Goal: Task Accomplishment & Management: Use online tool/utility

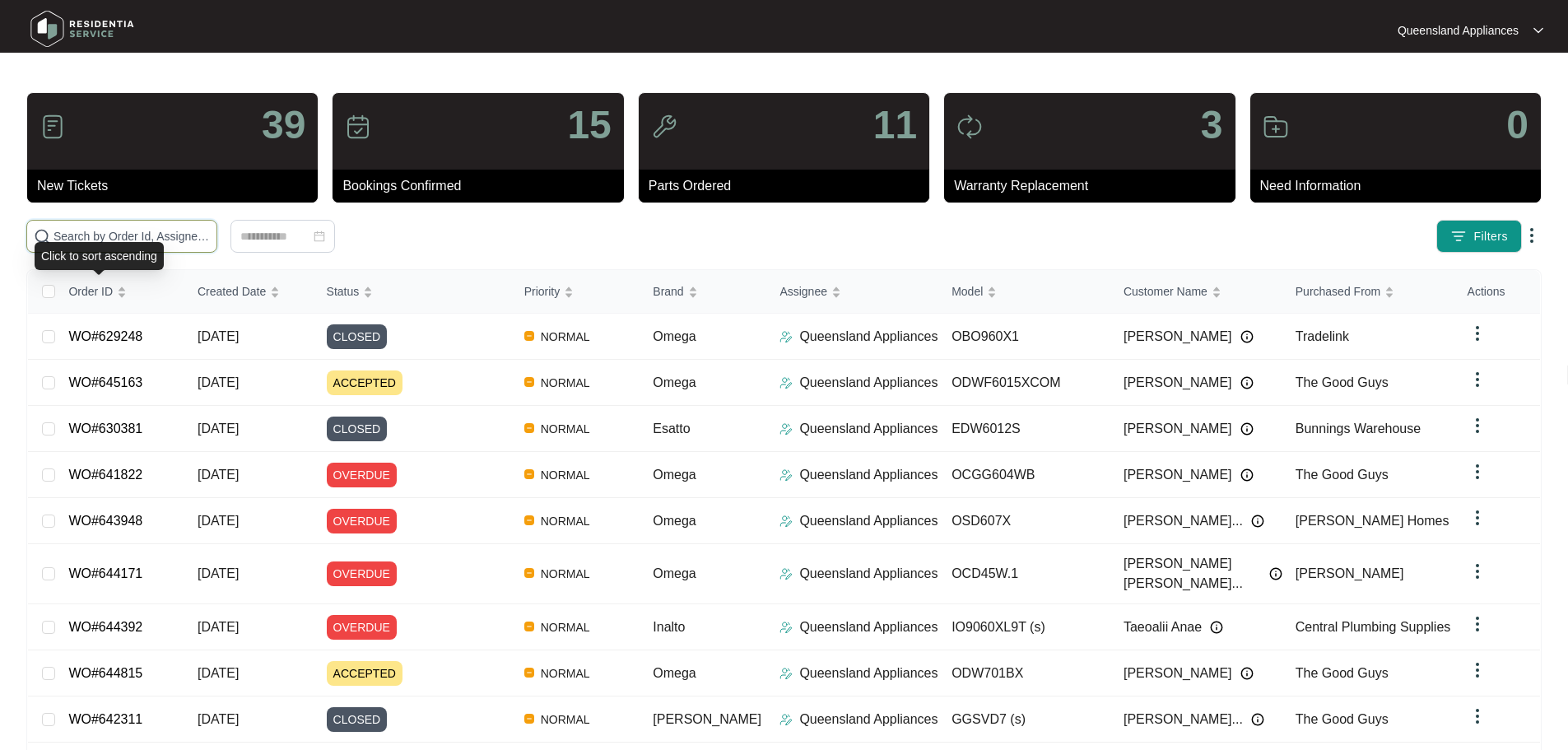
click at [138, 234] on input "text" at bounding box center [132, 236] width 157 height 18
paste input "645151"
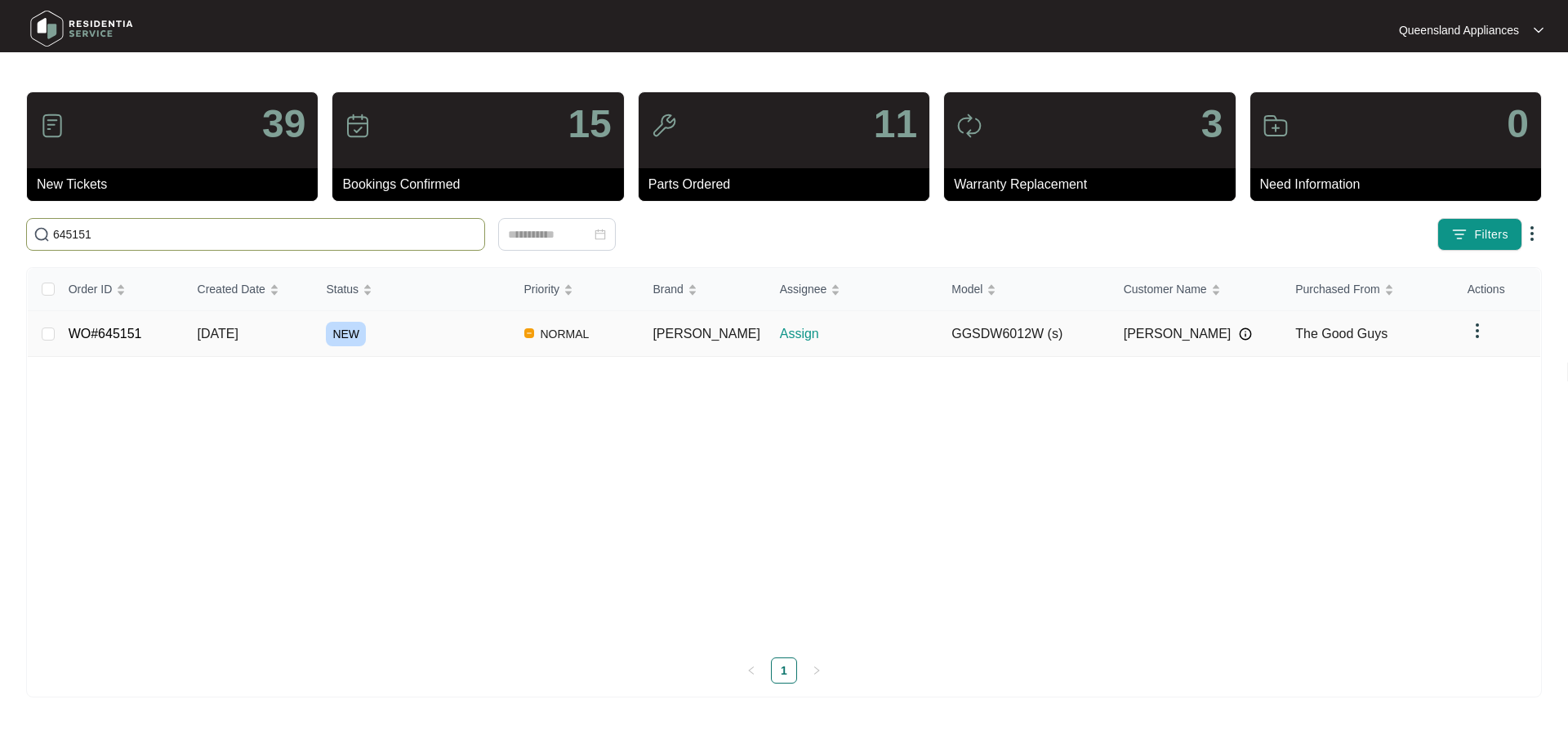
type input "645151"
click at [115, 332] on link "WO#645151" at bounding box center [105, 334] width 74 height 14
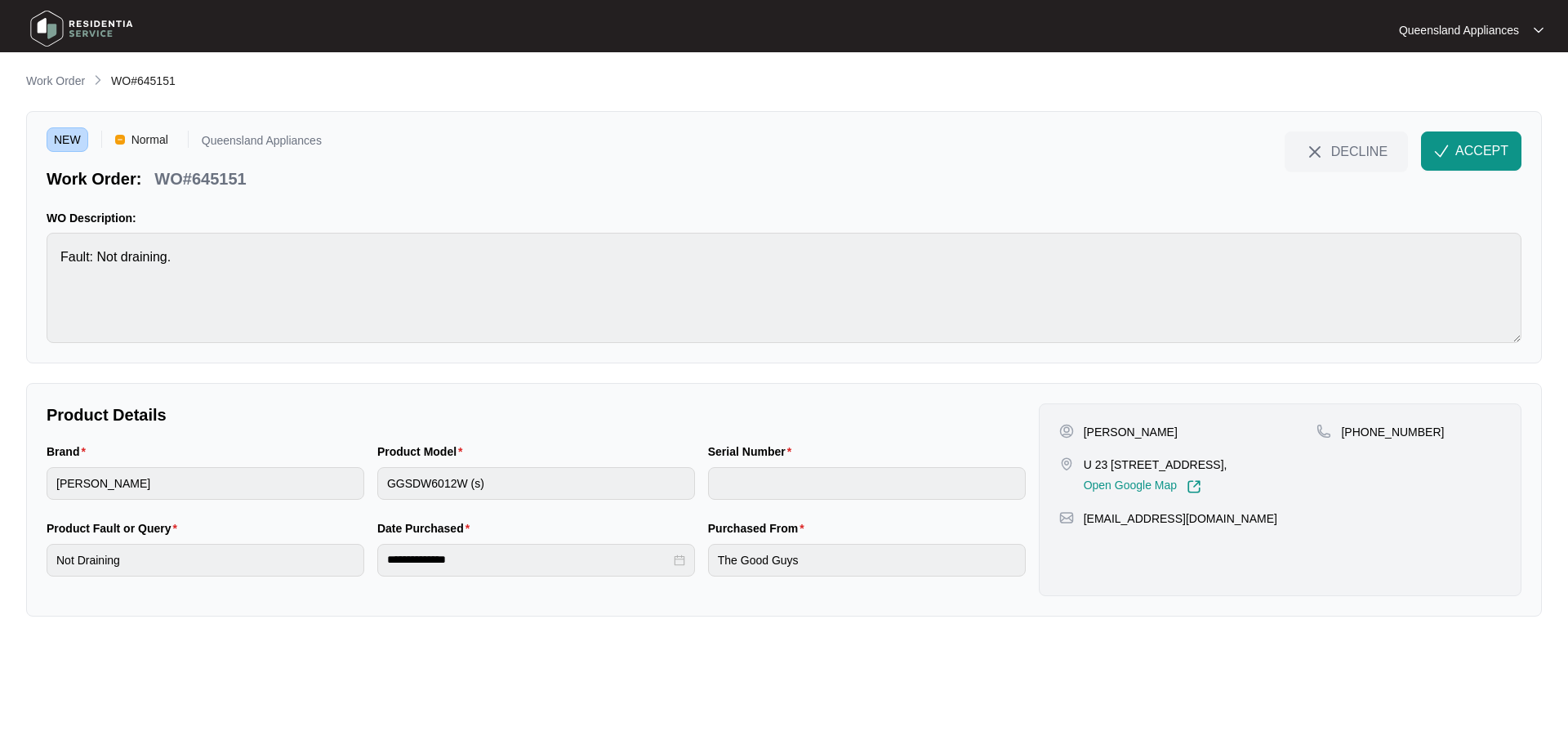
click at [368, 495] on div "Brand [PERSON_NAME] Product Model GGSDW6012W (s) Serial Number" at bounding box center [536, 481] width 993 height 77
click at [210, 174] on p "WO#645151" at bounding box center [200, 178] width 91 height 23
copy p "645151"
click at [1385, 429] on p "[PHONE_NUMBER]" at bounding box center [1392, 432] width 103 height 17
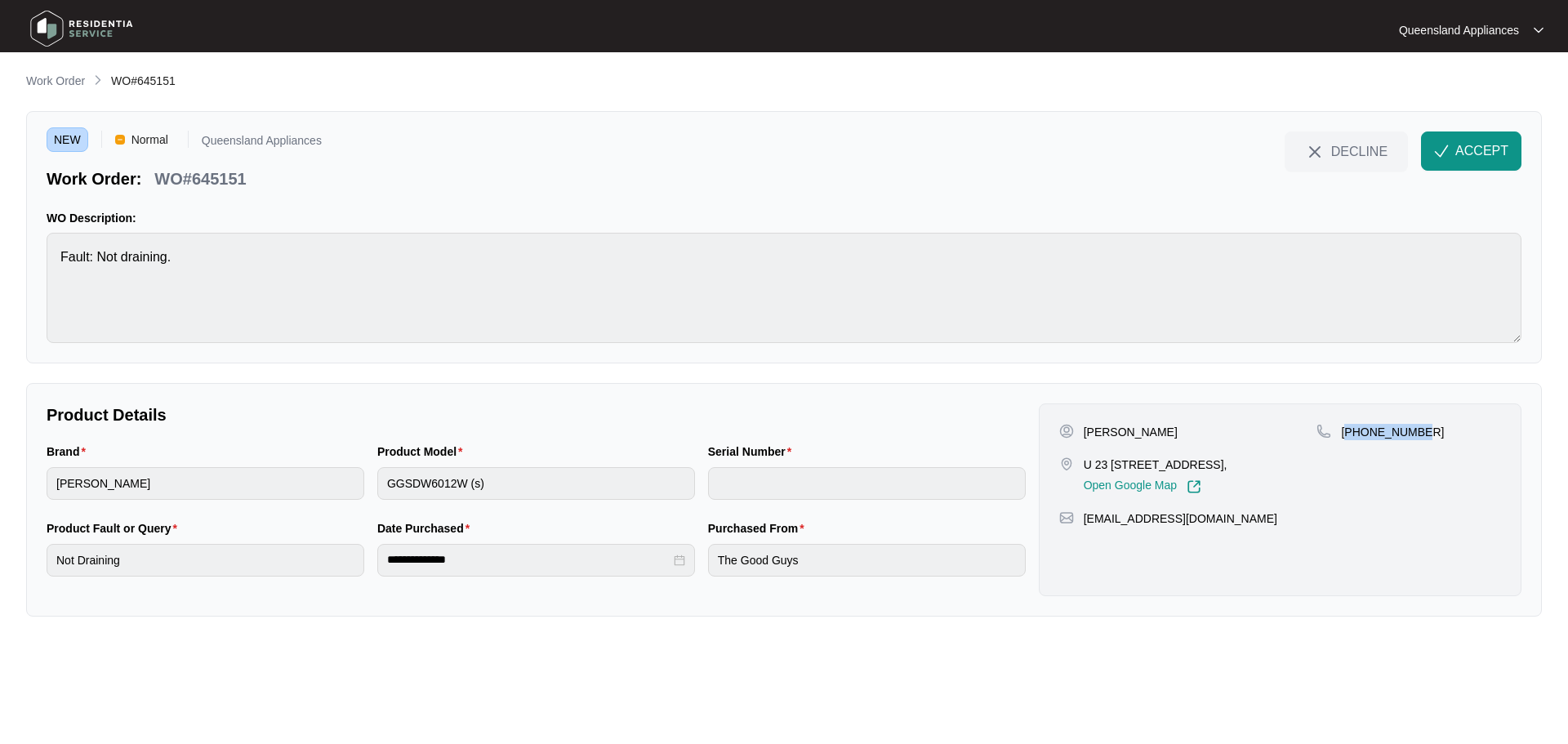
click at [1385, 429] on p "[PHONE_NUMBER]" at bounding box center [1392, 432] width 103 height 17
copy p "61422133182"
click at [1469, 143] on span "ACCEPT" at bounding box center [1481, 152] width 53 height 20
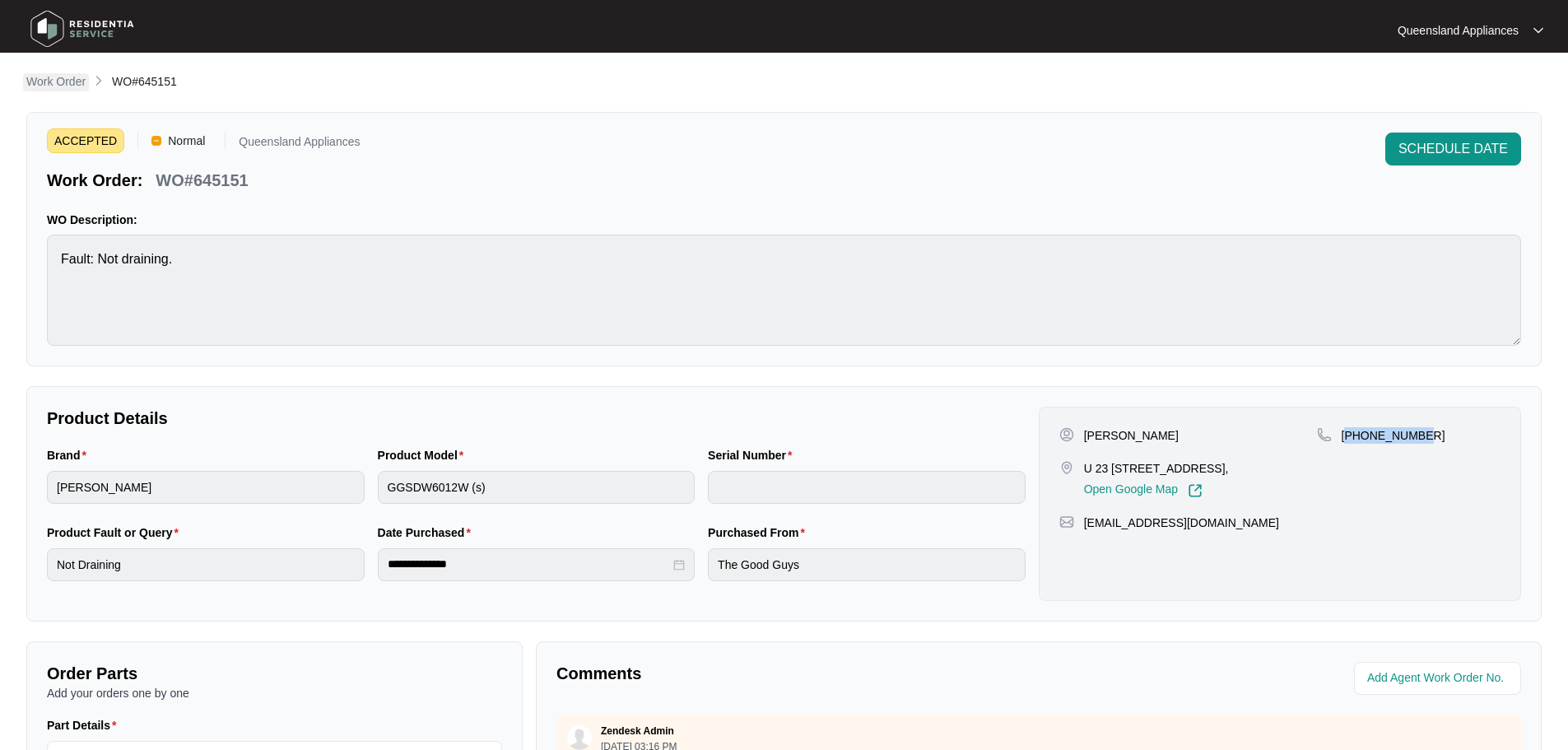
click at [68, 83] on p "Work Order" at bounding box center [57, 81] width 60 height 17
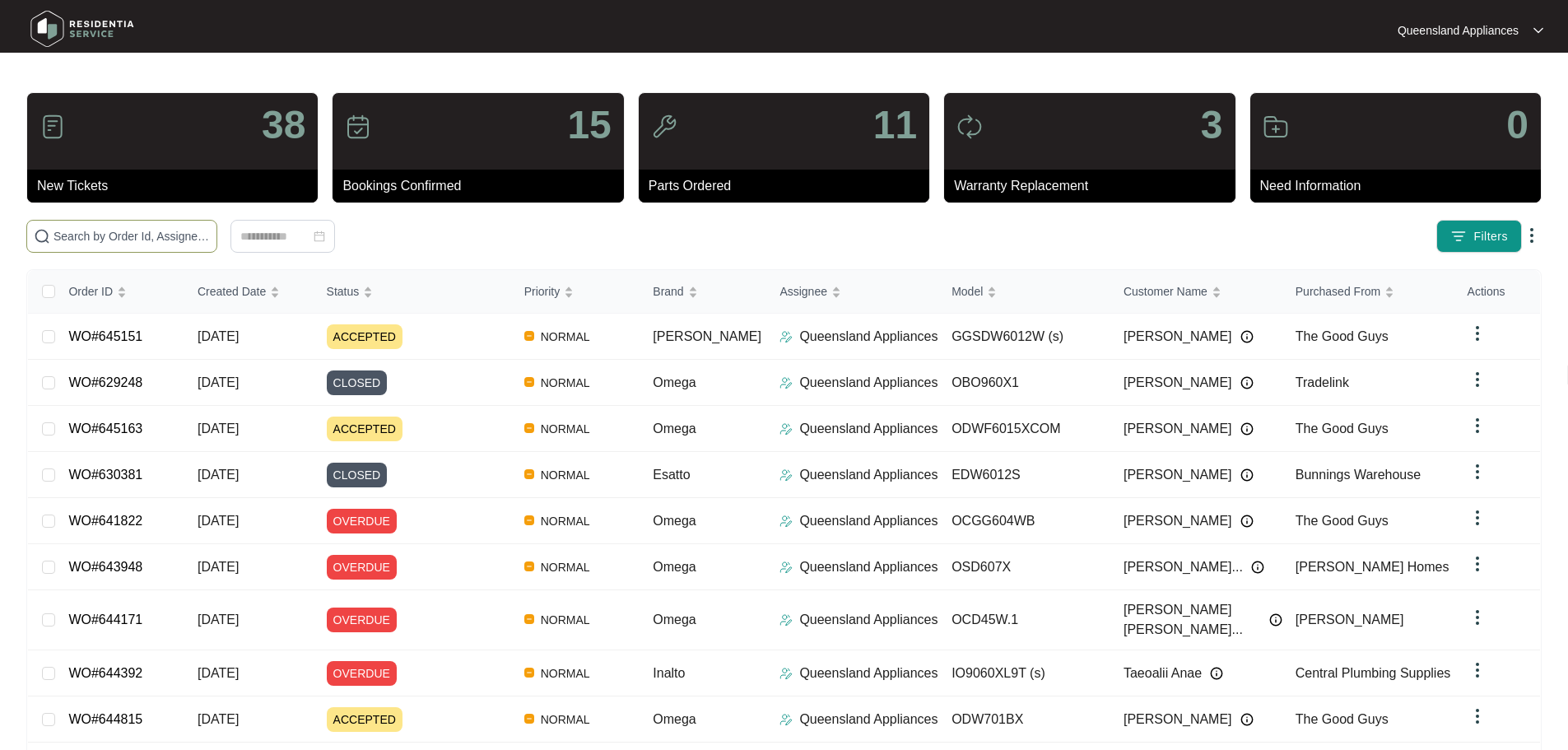
click at [210, 235] on input "text" at bounding box center [132, 236] width 157 height 18
paste input "645188"
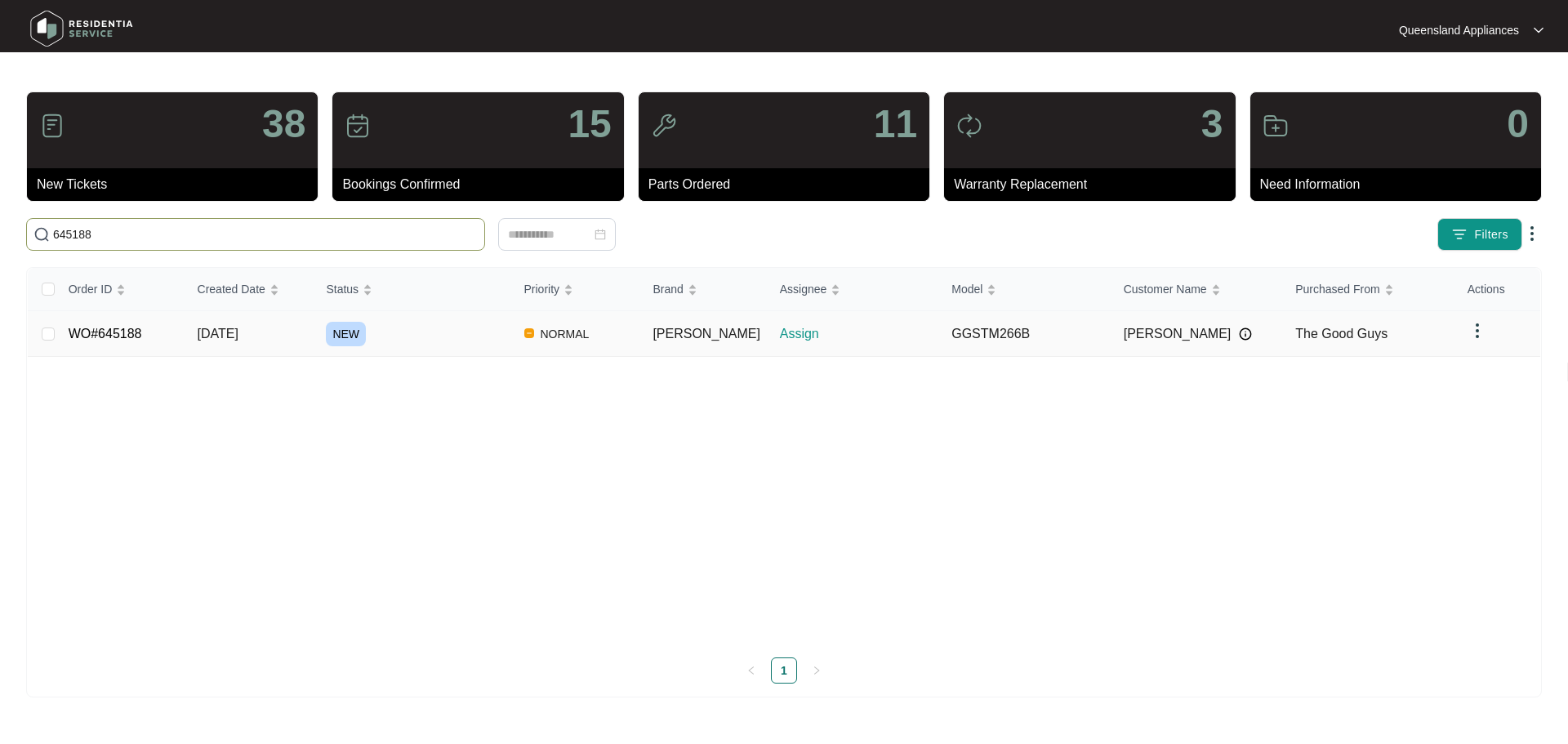
type input "645188"
click at [124, 336] on link "WO#645188" at bounding box center [105, 334] width 74 height 14
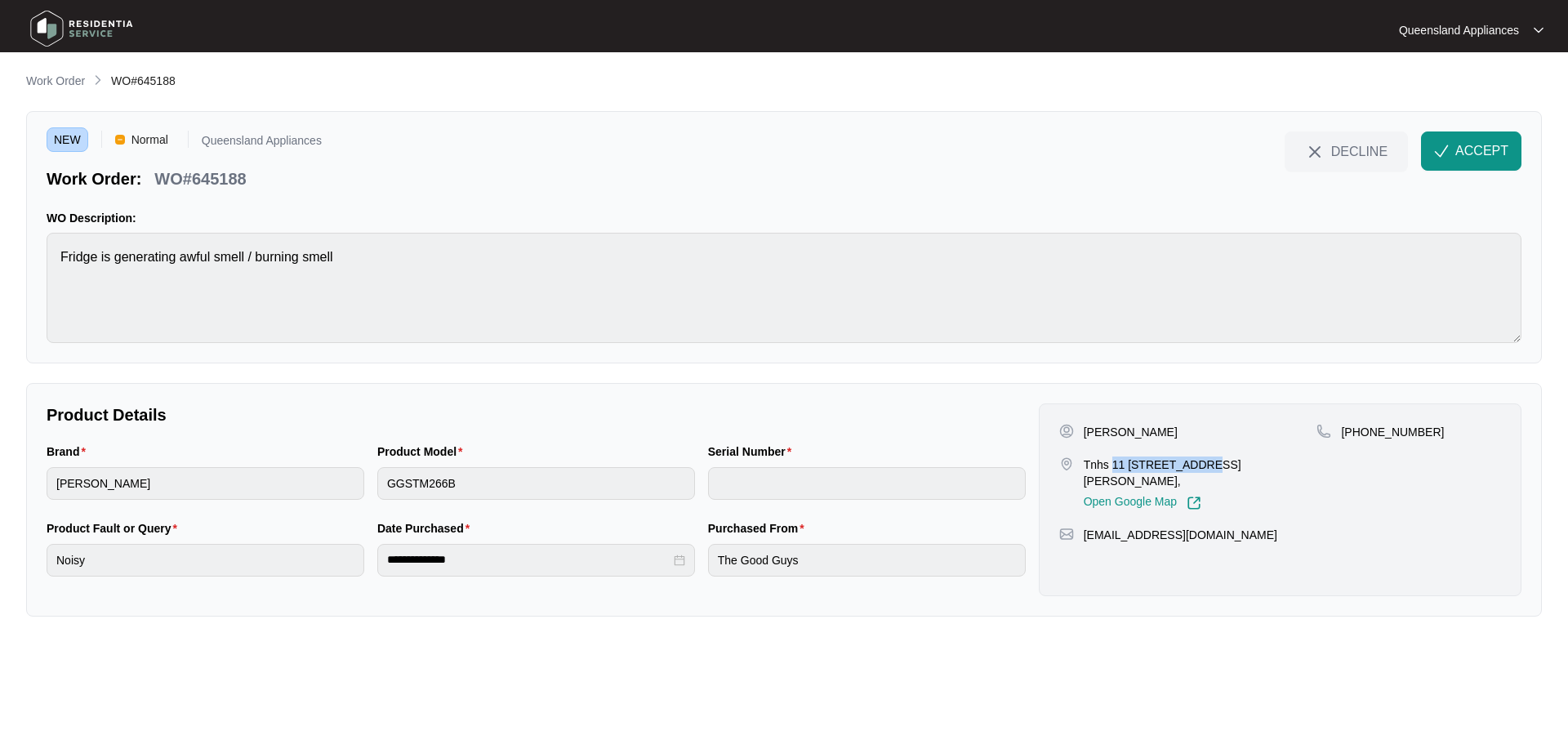
drag, startPoint x: 1189, startPoint y: 464, endPoint x: 1113, endPoint y: 468, distance: 76.1
click at [1113, 468] on p "Tnhs 11 [STREET_ADDRESS][PERSON_NAME]," at bounding box center [1200, 472] width 233 height 32
copy p "[STREET_ADDRESS][PERSON_NAME]"
click at [237, 180] on p "WO#645188" at bounding box center [200, 178] width 91 height 23
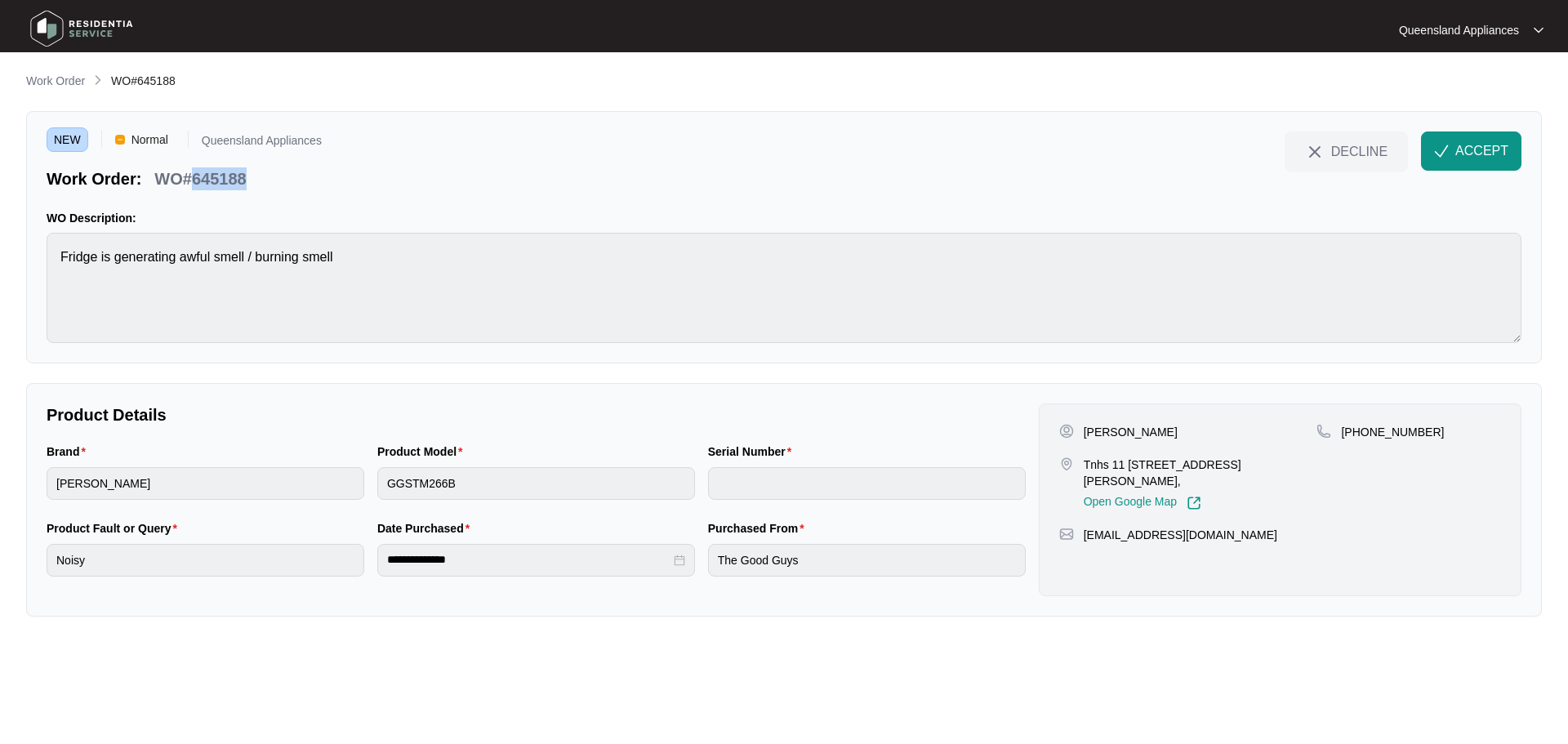
copy p "645188"
click at [1398, 431] on p "[PHONE_NUMBER]" at bounding box center [1392, 432] width 103 height 17
copy p "61423709061"
click at [1483, 153] on span "ACCEPT" at bounding box center [1481, 152] width 53 height 20
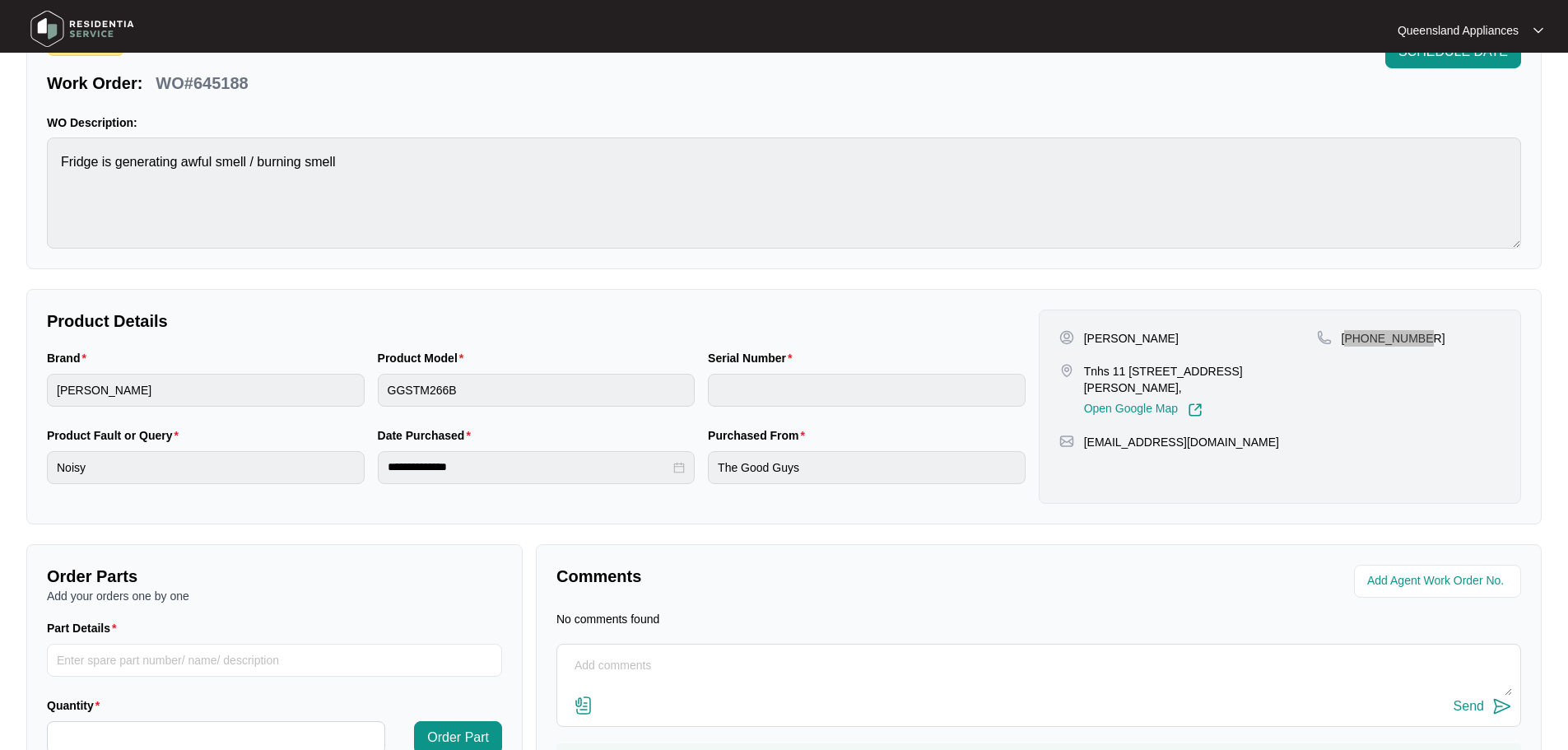
scroll to position [188, 0]
